Goal: Task Accomplishment & Management: Manage account settings

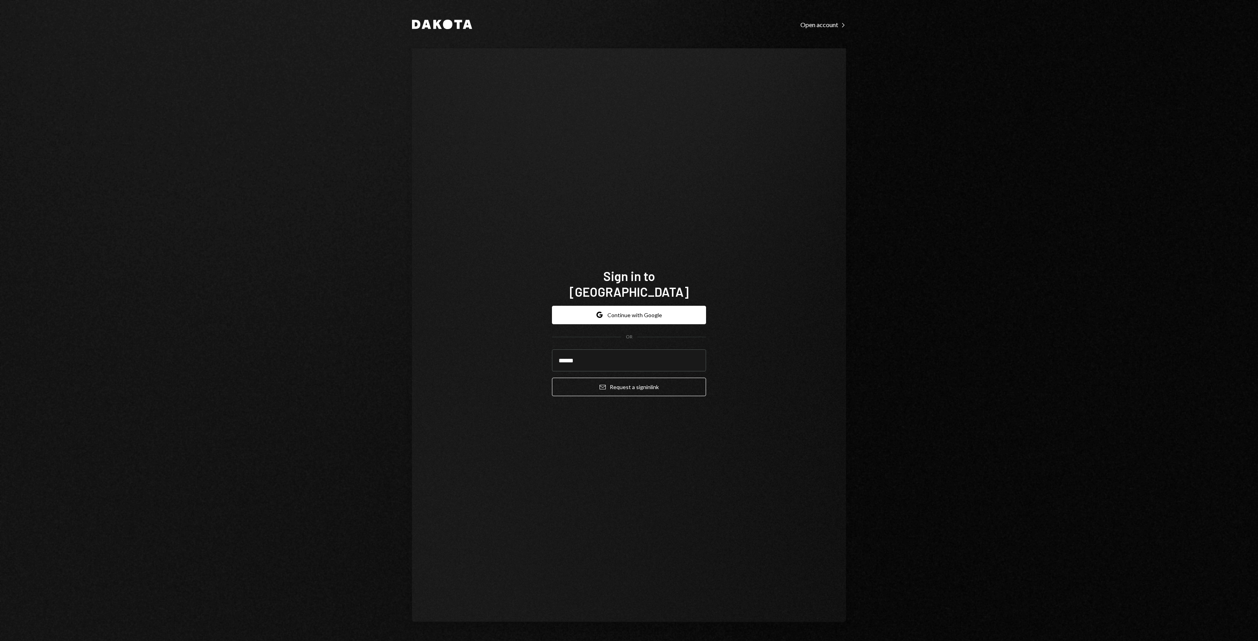
type input "**********"
click at [552, 378] on button "Email Request a sign in link" at bounding box center [629, 387] width 154 height 18
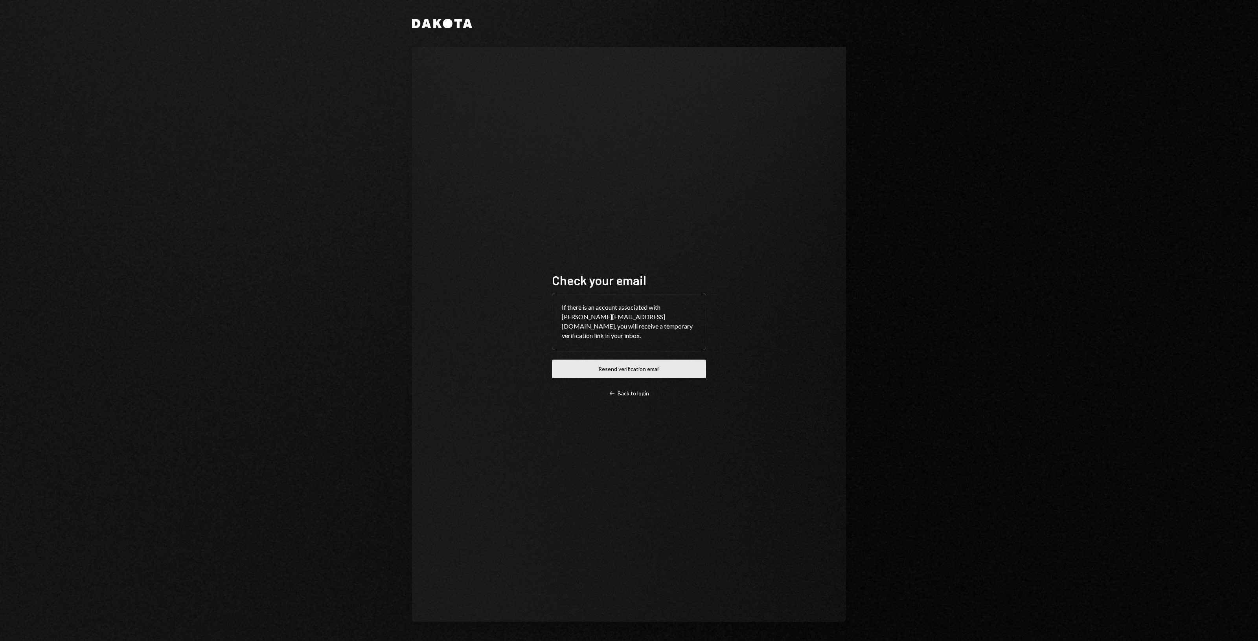
click at [655, 370] on button "Resend verification email" at bounding box center [629, 369] width 154 height 18
